Goal: Ask a question

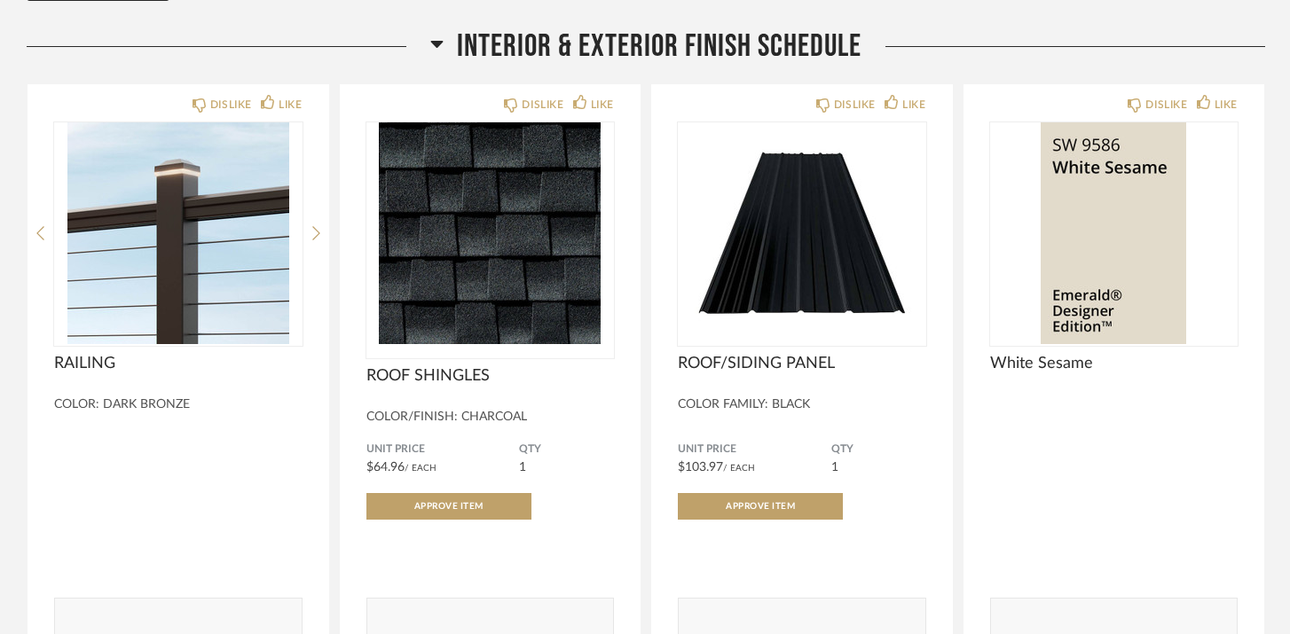
scroll to position [244, 0]
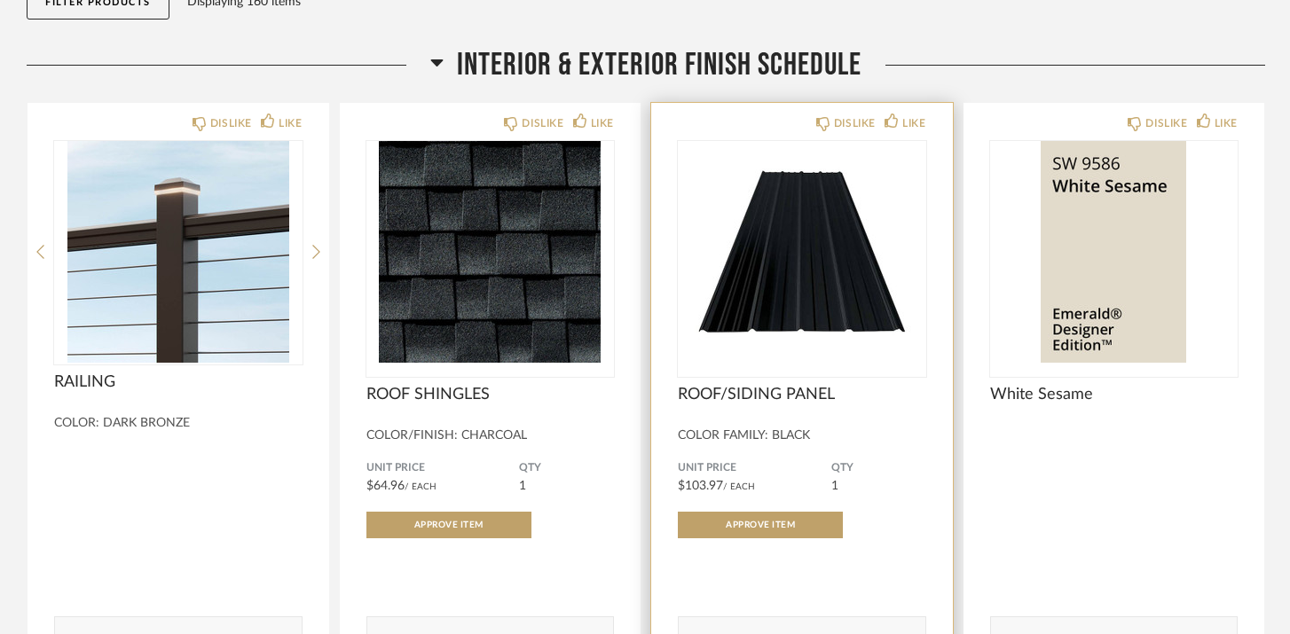
click at [822, 216] on img "0" at bounding box center [802, 252] width 248 height 222
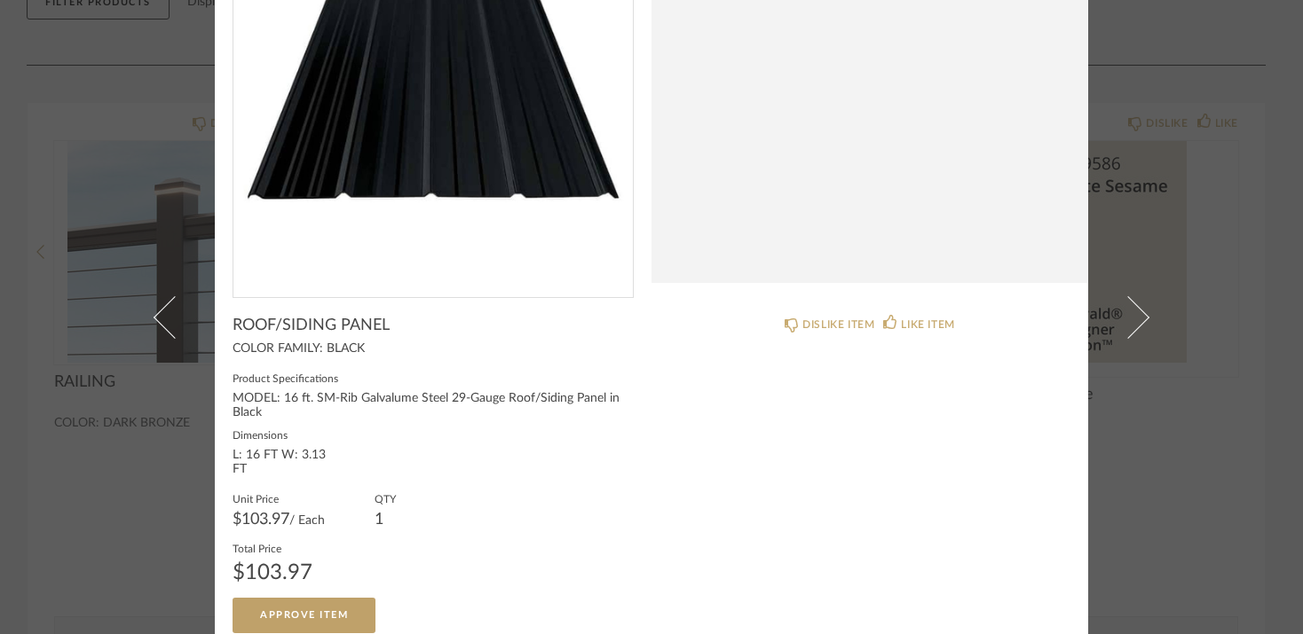
scroll to position [238, 0]
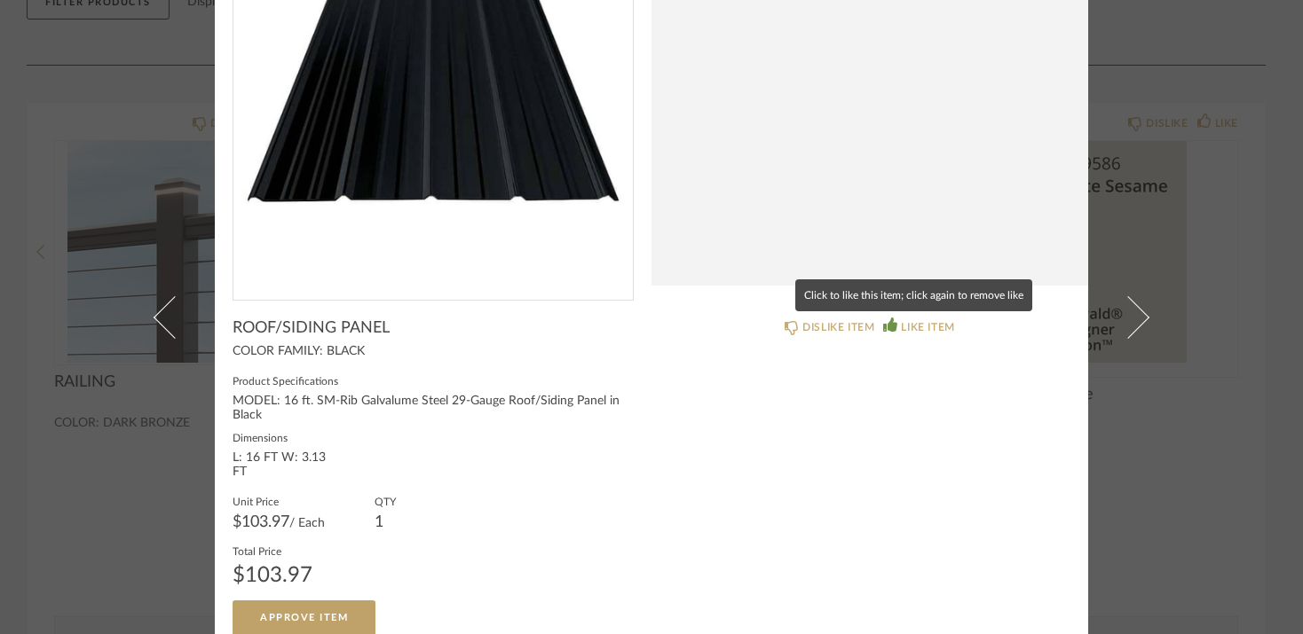
click at [888, 325] on icon at bounding box center [890, 325] width 14 height 14
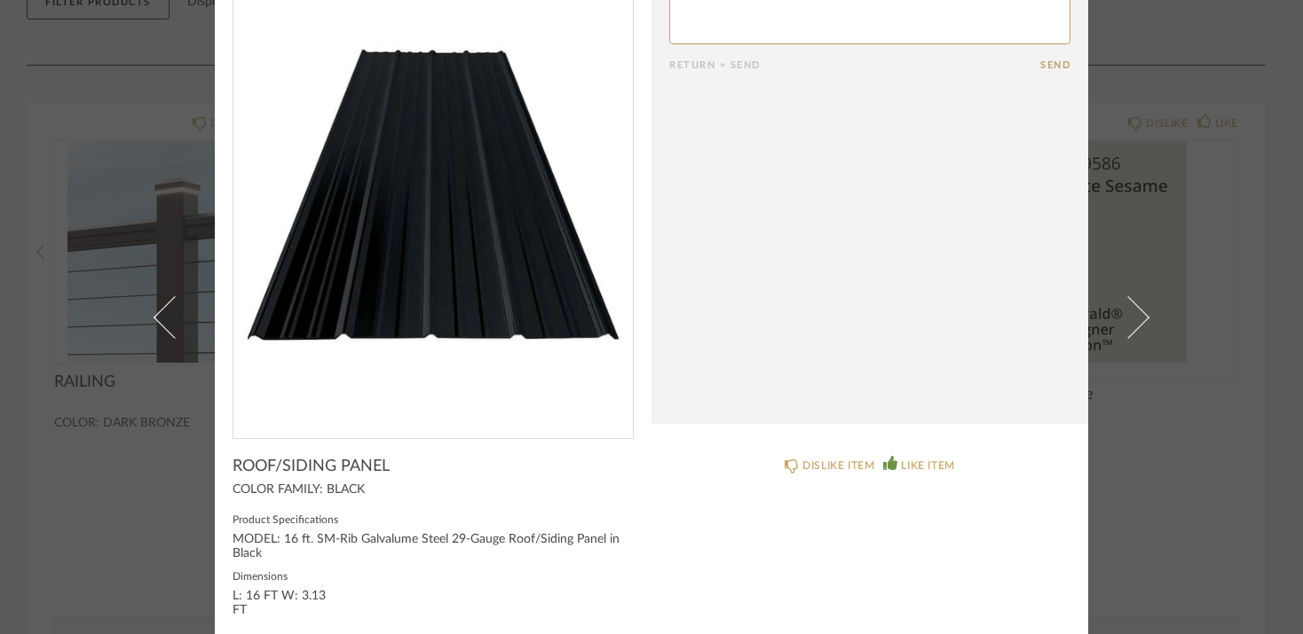
scroll to position [0, 0]
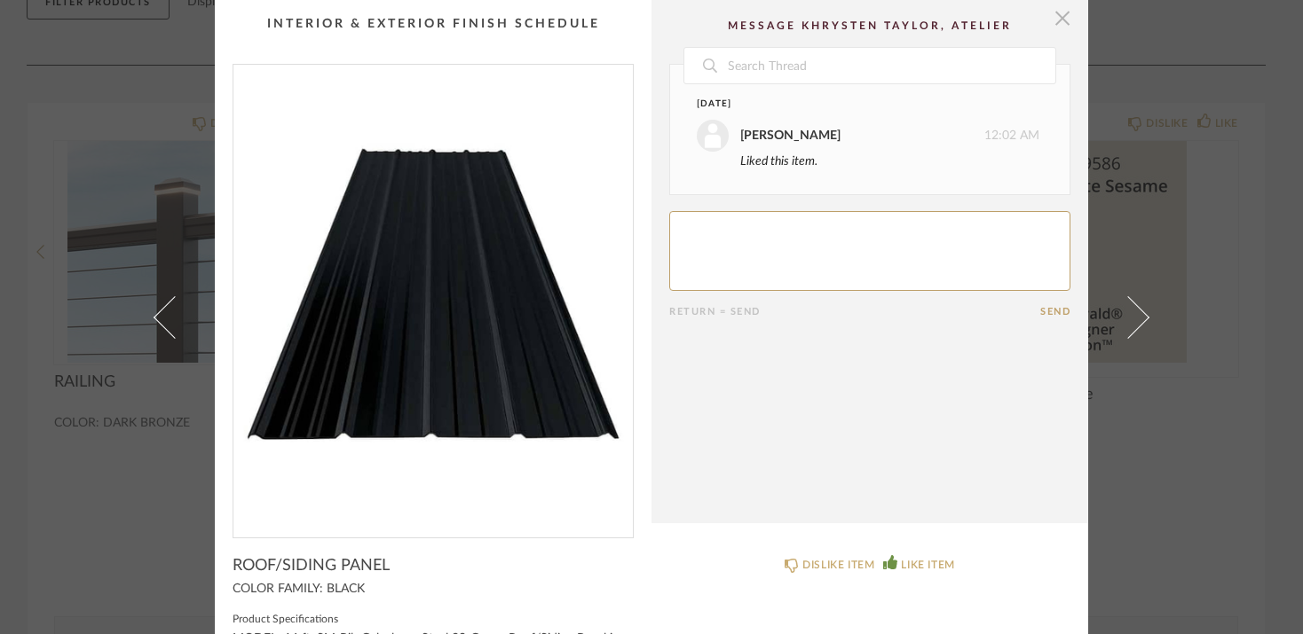
click at [1056, 20] on span "button" at bounding box center [1061, 17] width 35 height 35
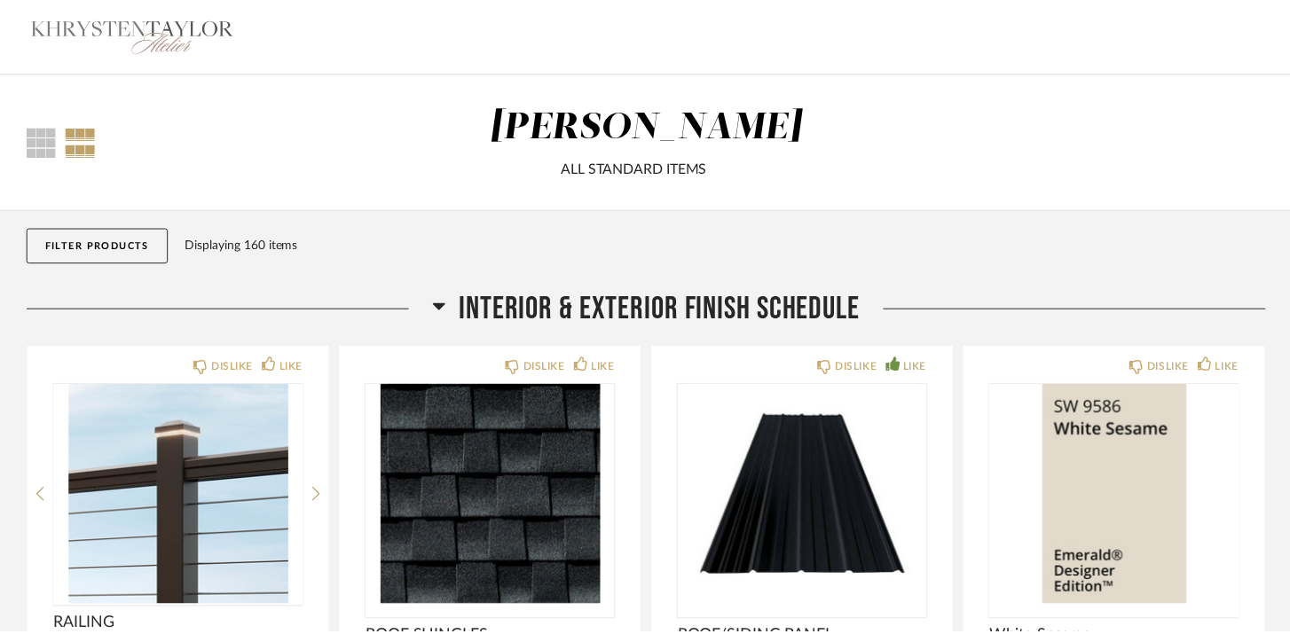
scroll to position [244, 0]
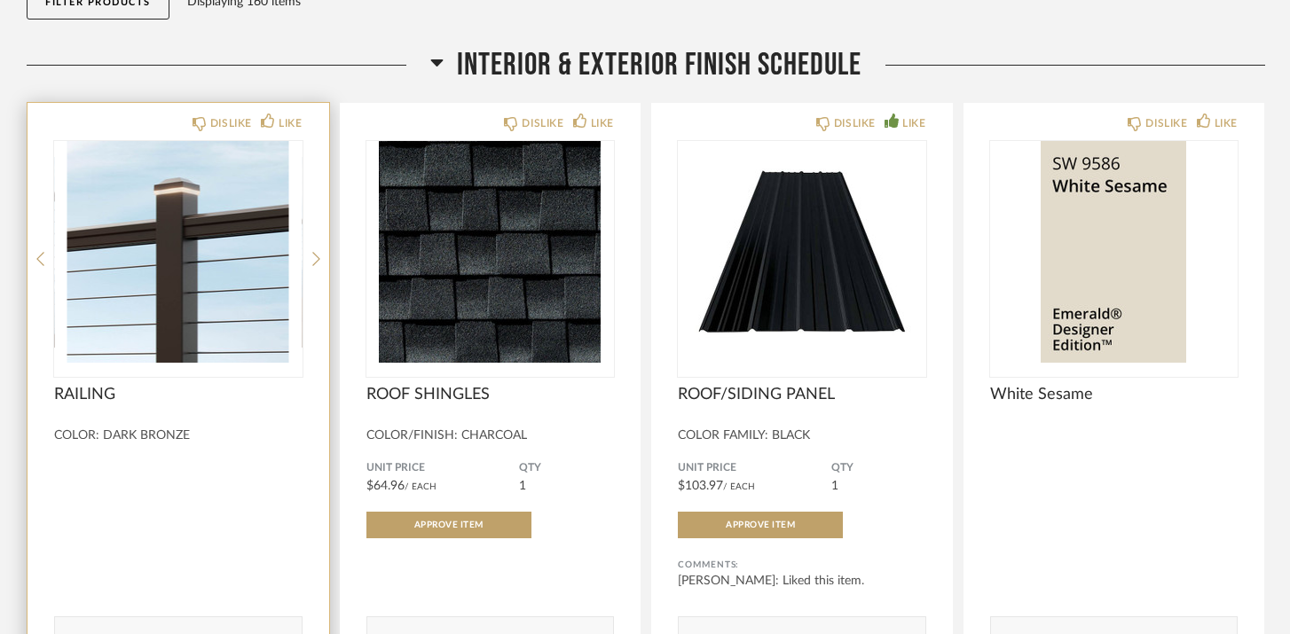
click at [157, 287] on img "0" at bounding box center [178, 252] width 248 height 222
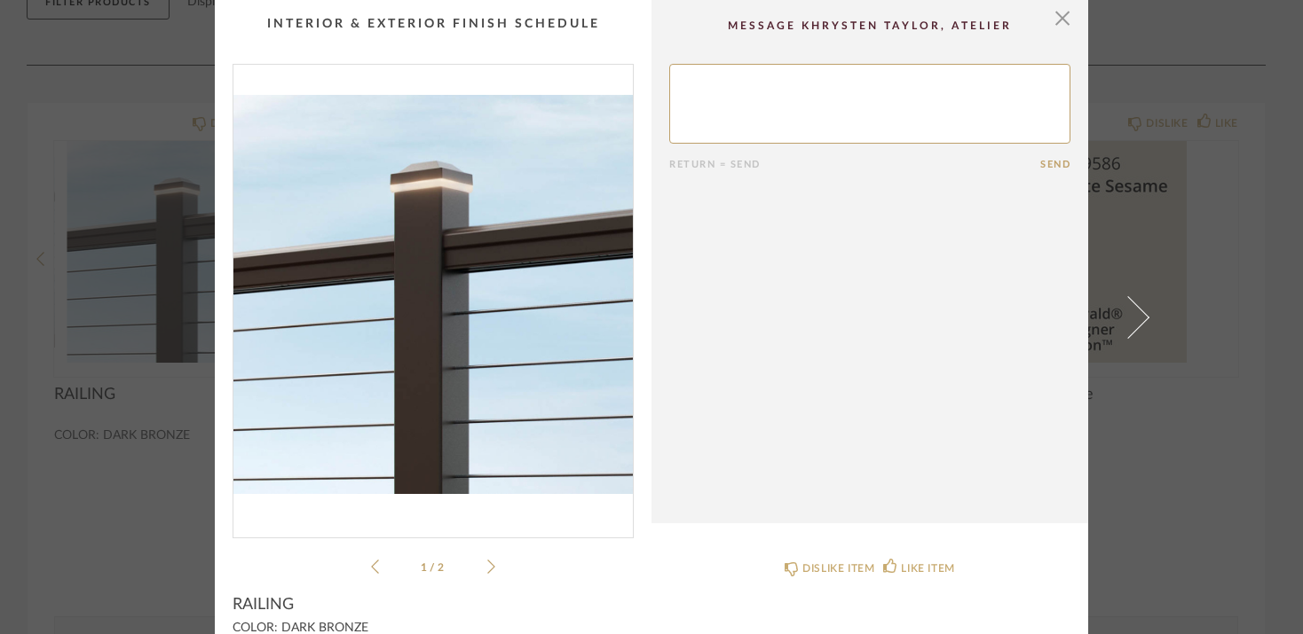
scroll to position [76, 0]
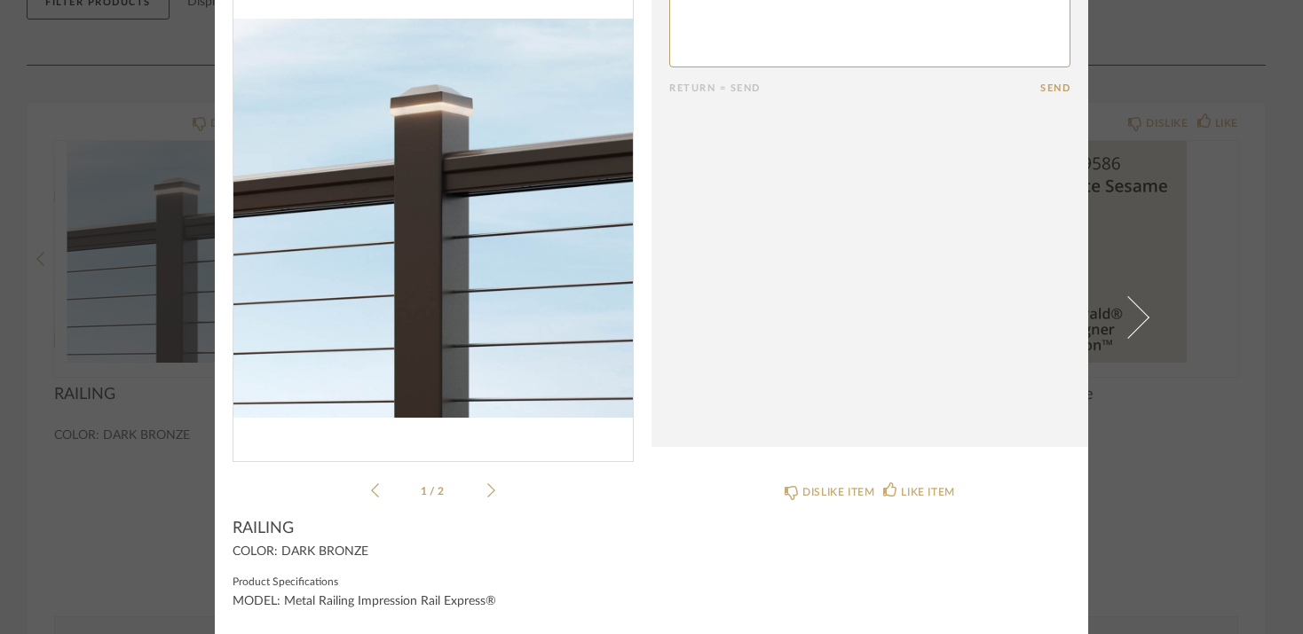
click at [489, 490] on div "1 / 2" at bounding box center [432, 245] width 401 height 514
click at [487, 488] on icon at bounding box center [491, 491] width 8 height 14
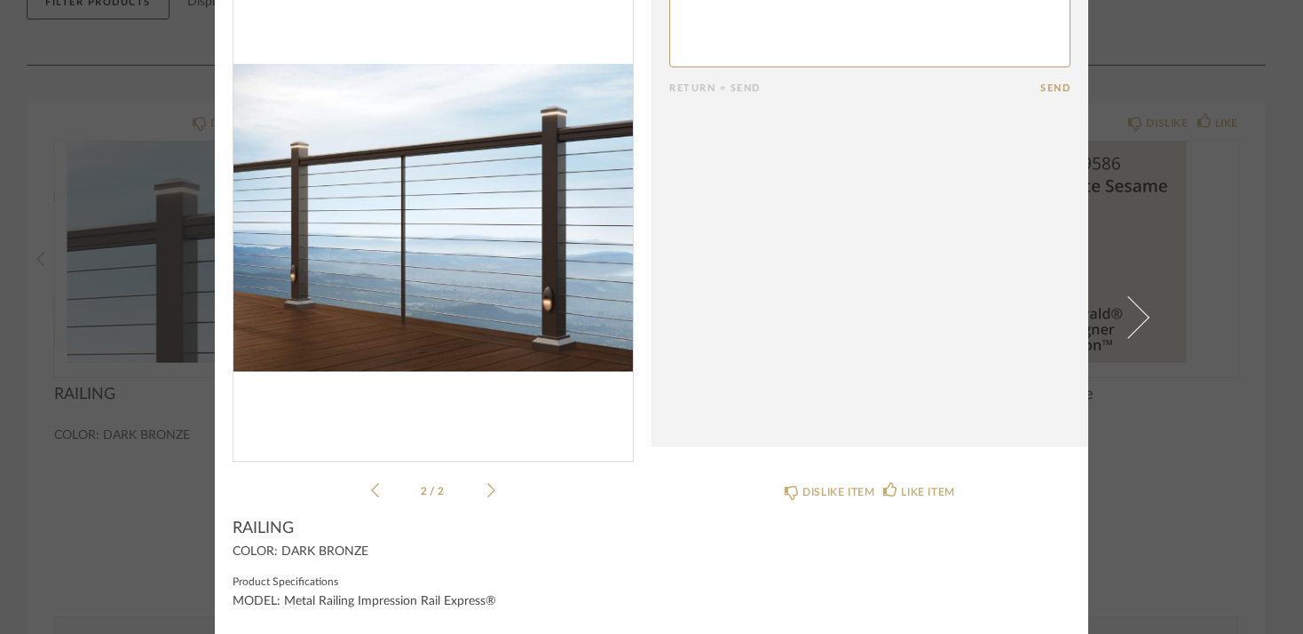
click at [371, 488] on icon at bounding box center [375, 491] width 8 height 16
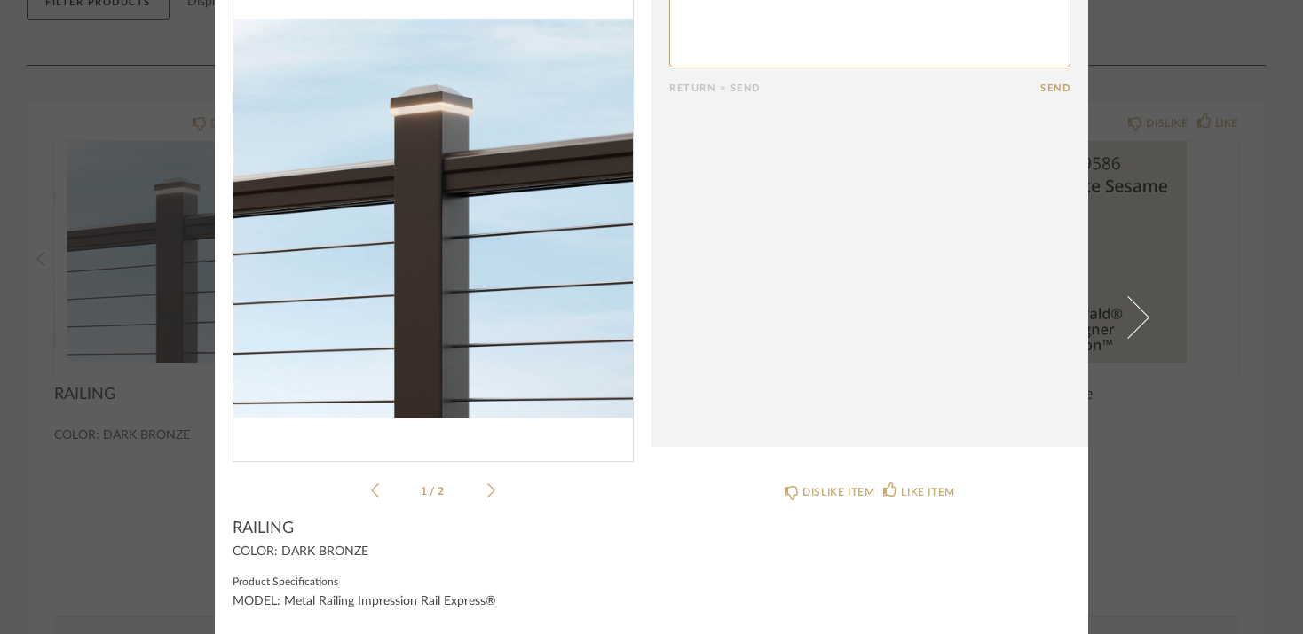
scroll to position [0, 0]
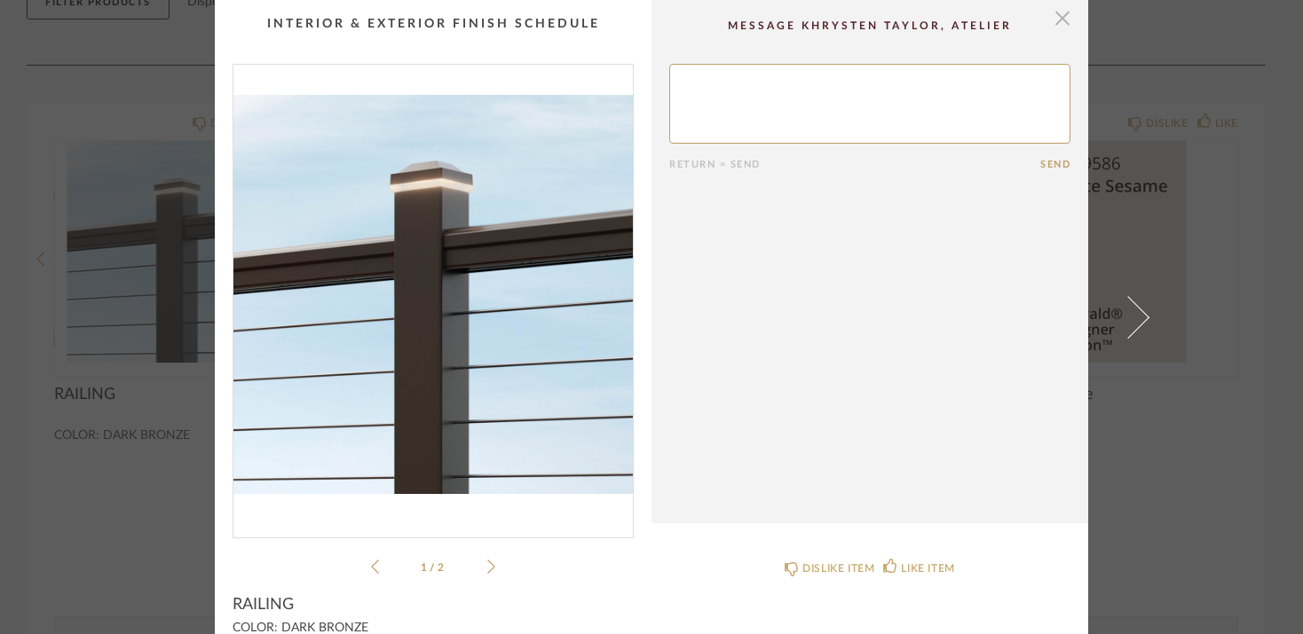
click at [1063, 20] on span "button" at bounding box center [1061, 17] width 35 height 35
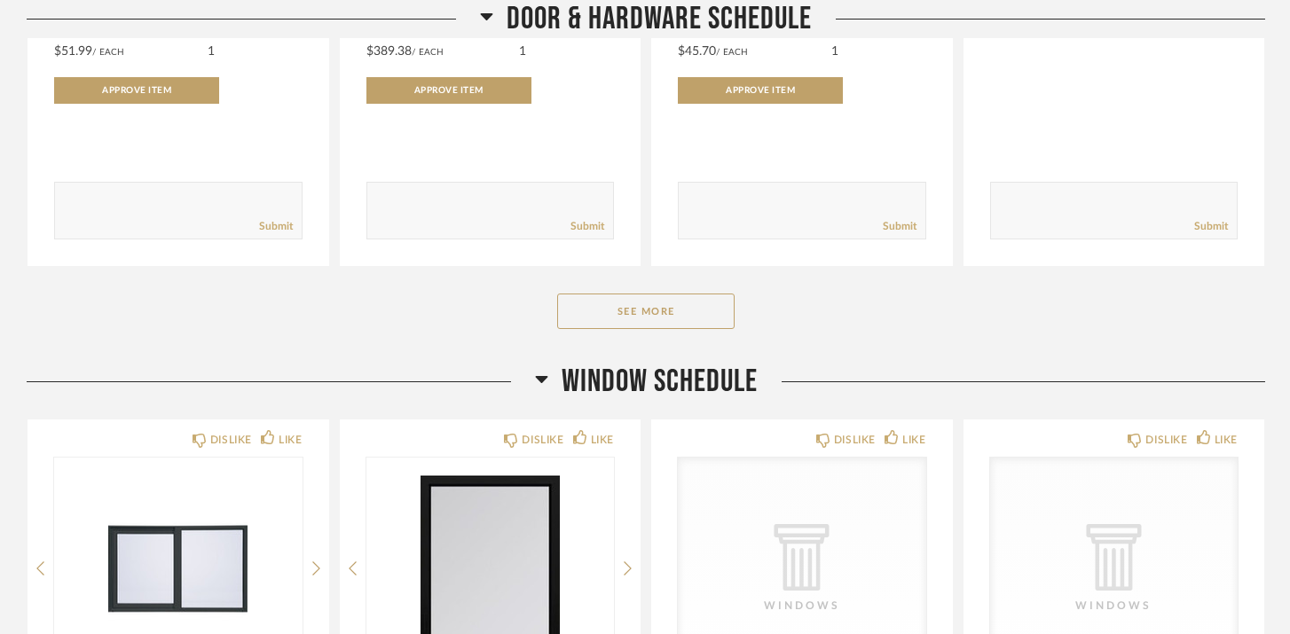
scroll to position [4219, 0]
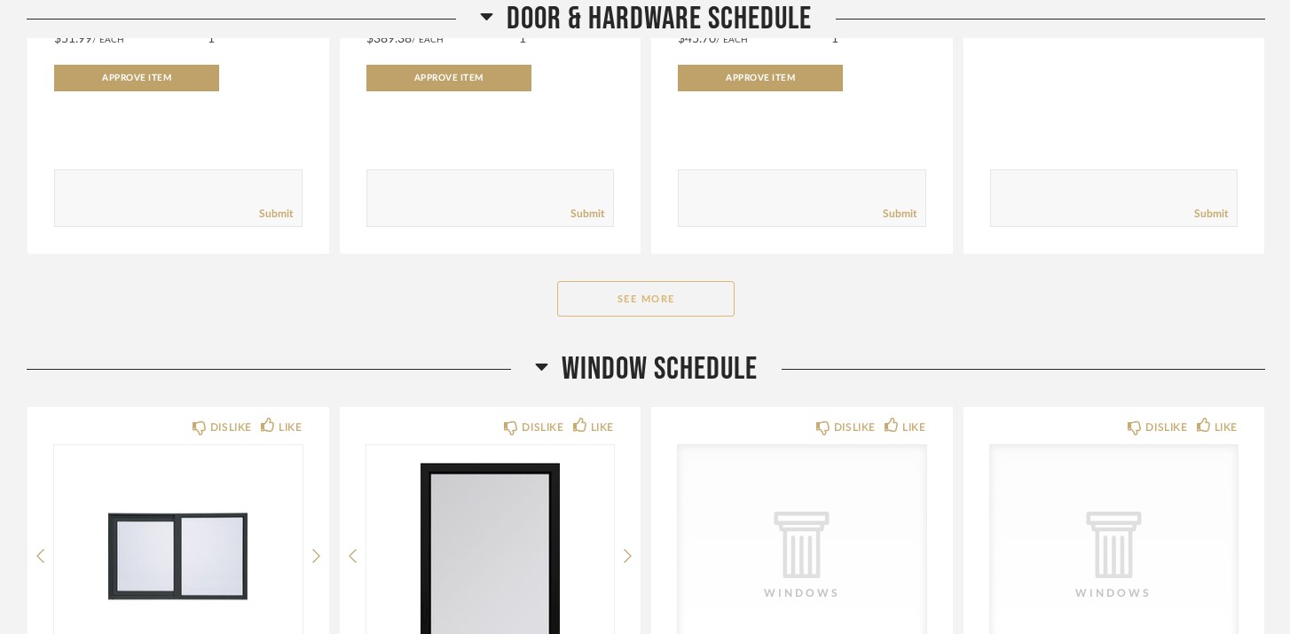
click at [694, 298] on button "See More" at bounding box center [645, 298] width 177 height 35
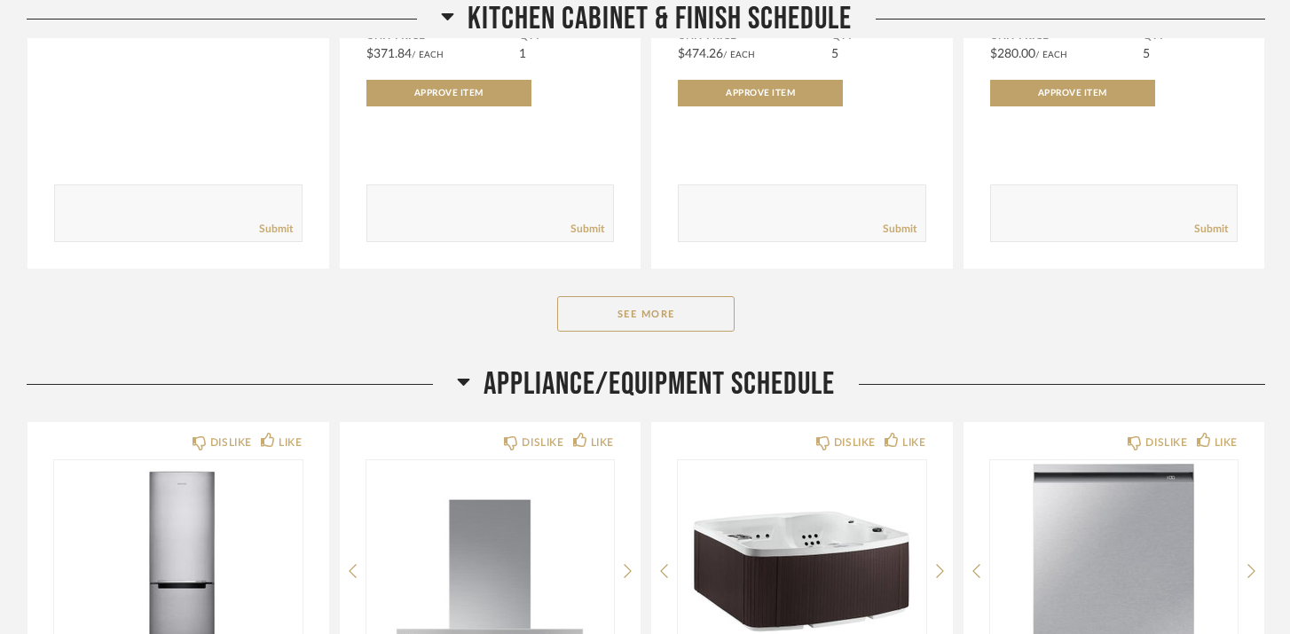
scroll to position [6849, 0]
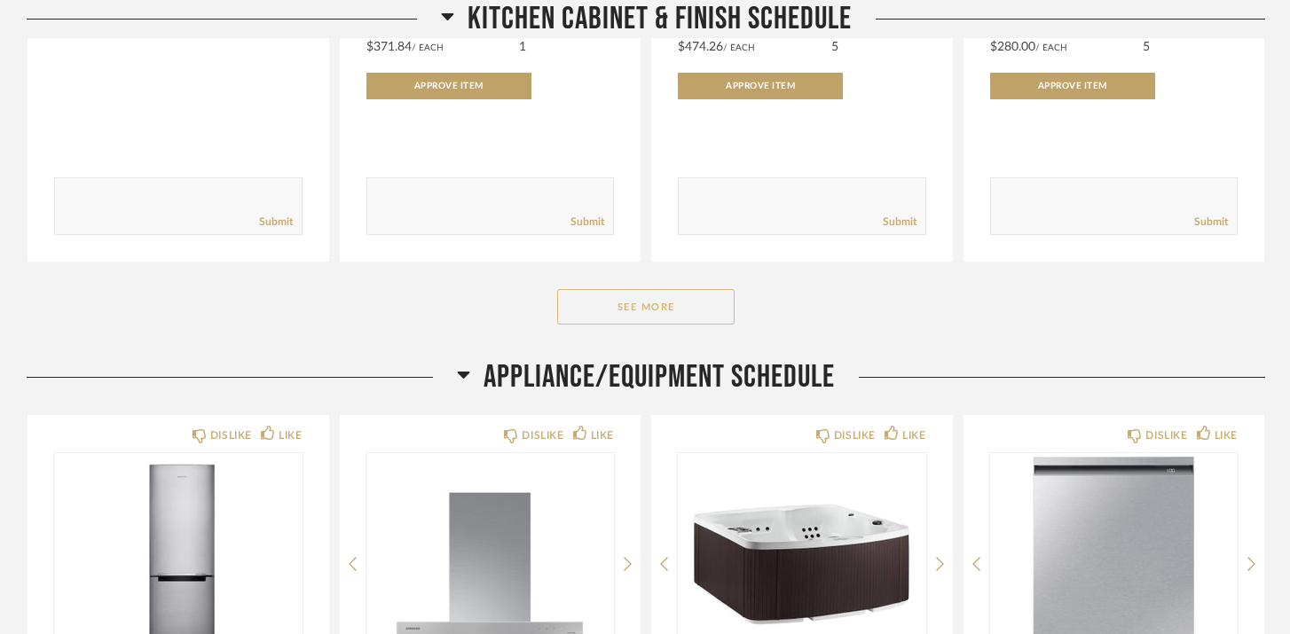
click at [656, 310] on button "See More" at bounding box center [645, 306] width 177 height 35
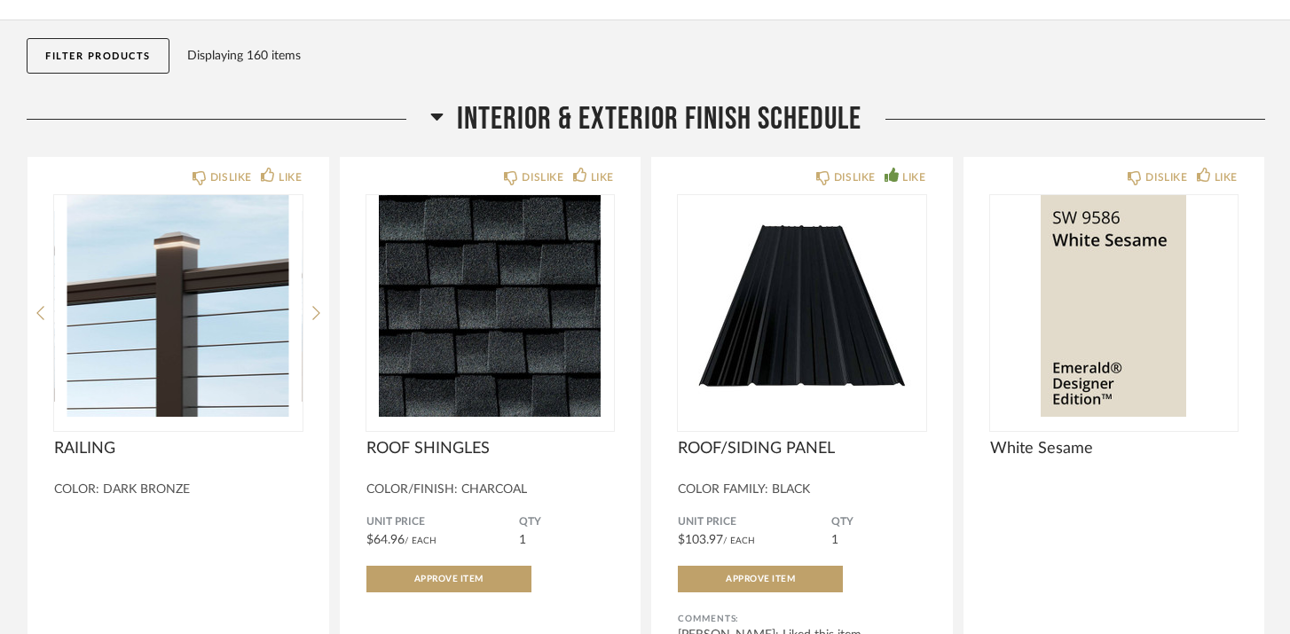
scroll to position [326, 0]
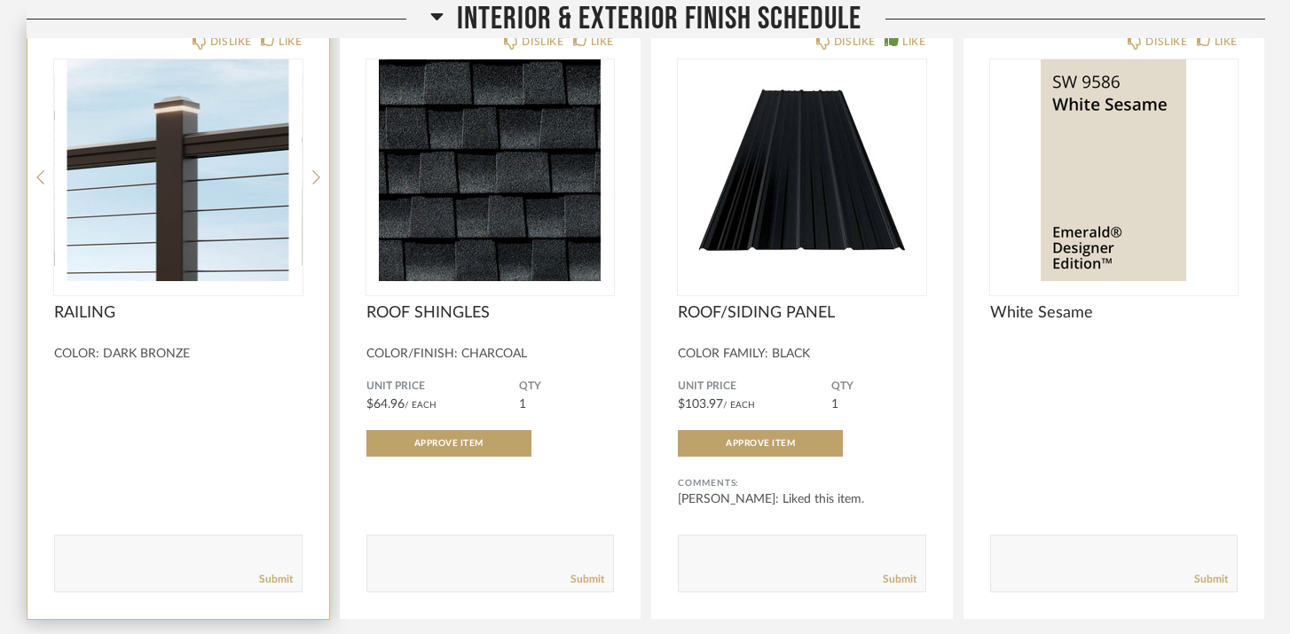
click at [176, 193] on img "0" at bounding box center [178, 170] width 248 height 222
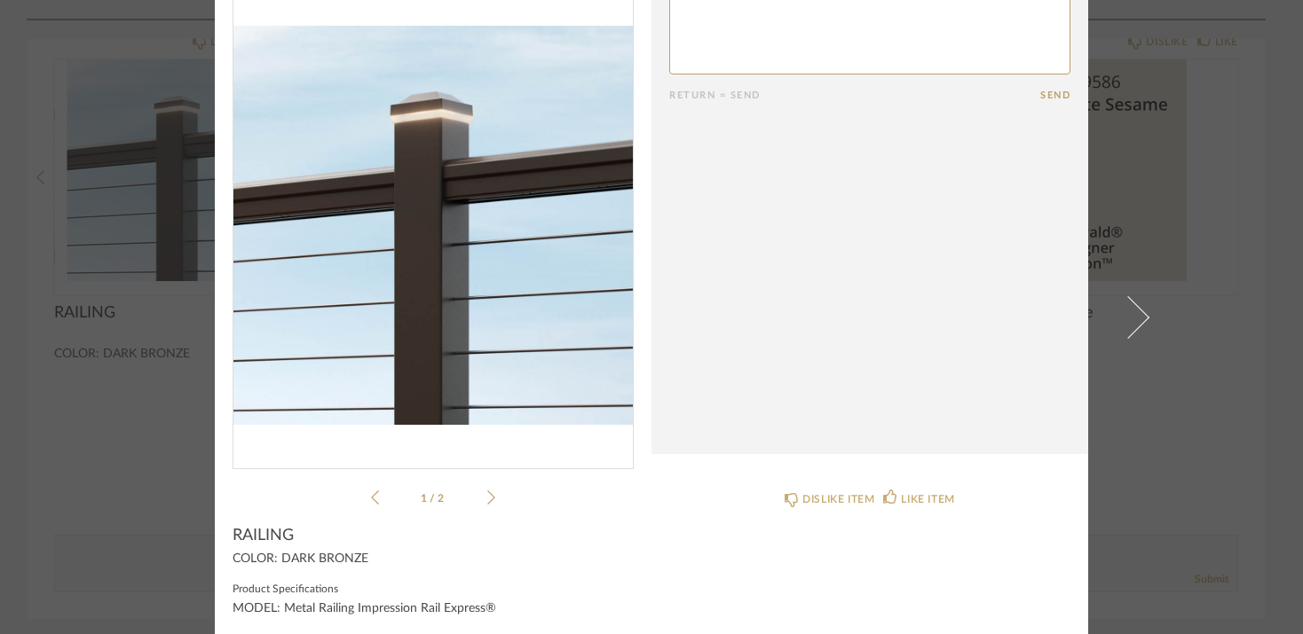
scroll to position [0, 0]
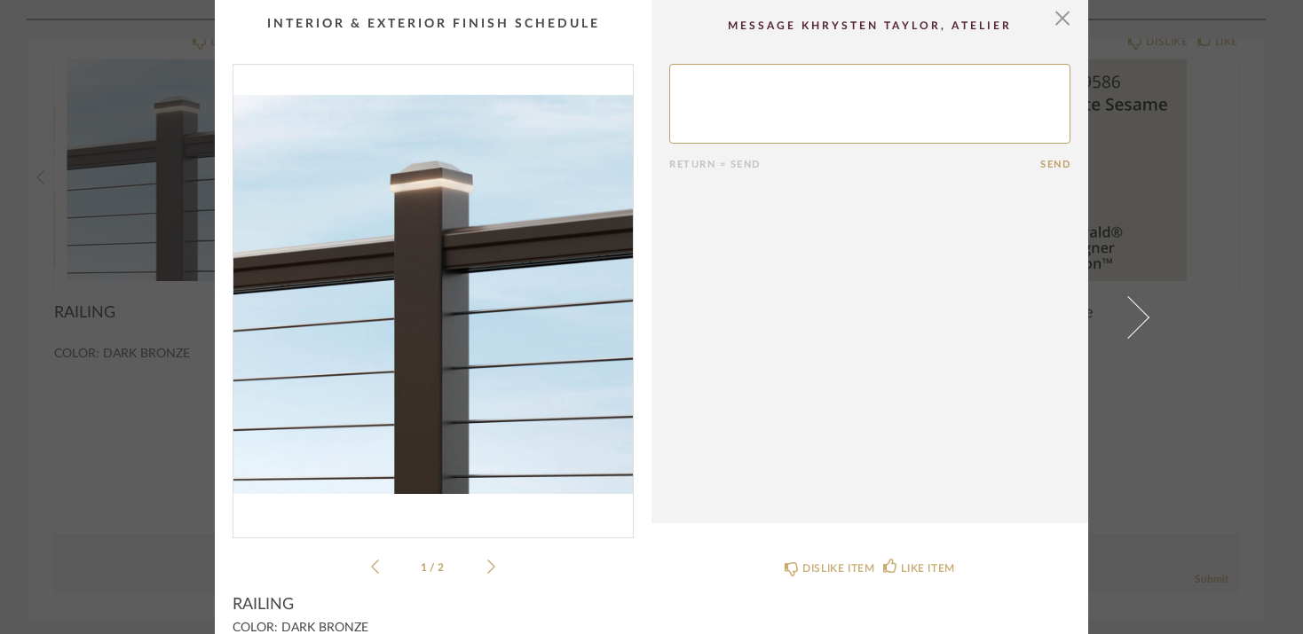
click at [783, 78] on textarea at bounding box center [869, 104] width 401 height 80
type textarea "what color would the cables be? what are other color options for the railing?"
click at [1044, 163] on button "Send" at bounding box center [1055, 165] width 30 height 12
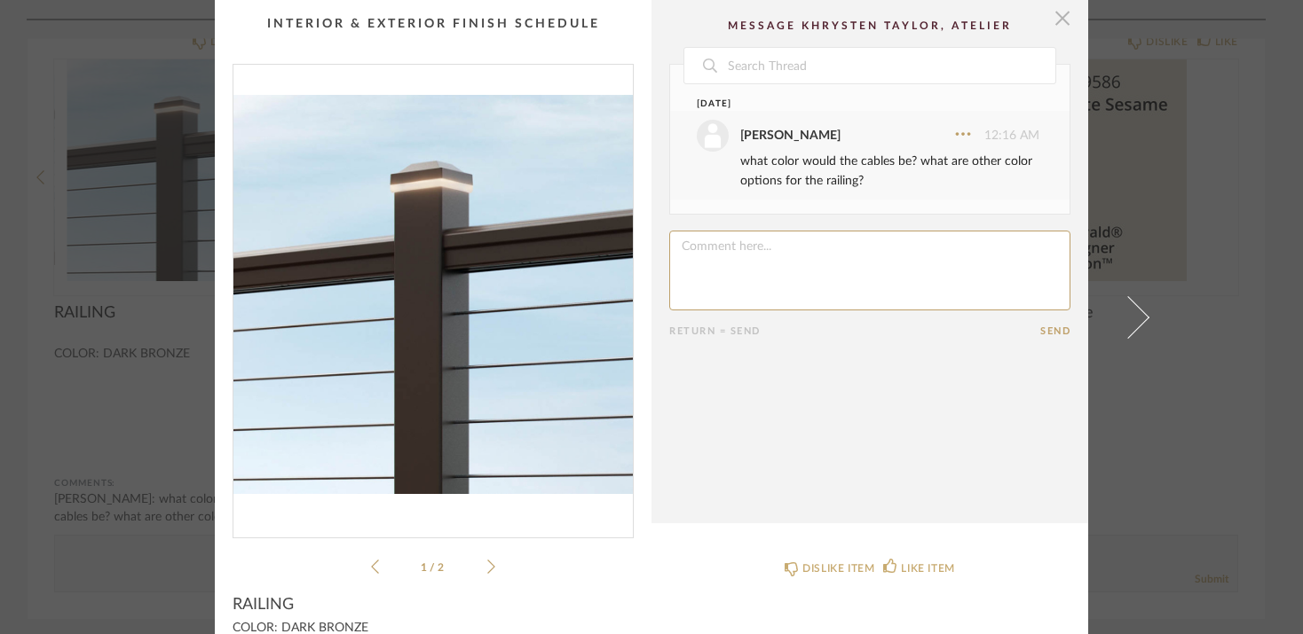
click at [1051, 16] on span "button" at bounding box center [1061, 17] width 35 height 35
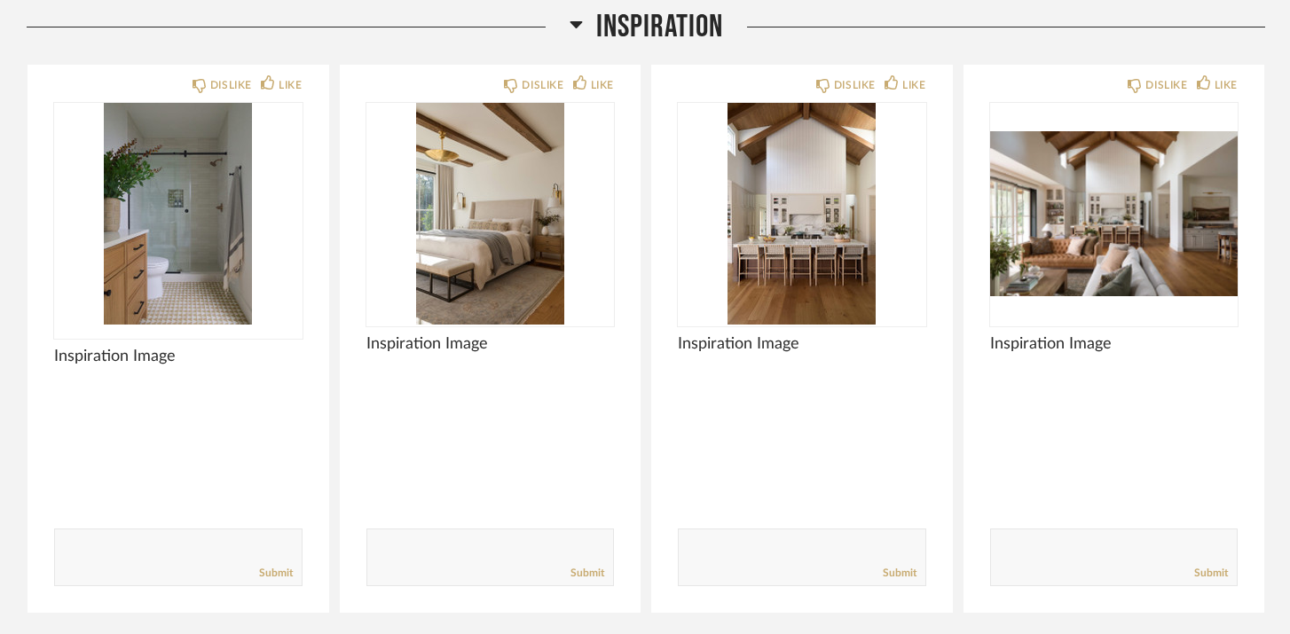
scroll to position [13350, 0]
